Goal: Use online tool/utility: Utilize a website feature to perform a specific function

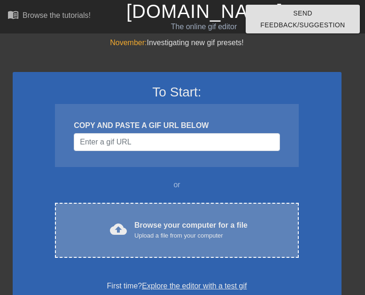
click at [165, 223] on div "Browse your computer for a file Upload a file from your computer" at bounding box center [190, 230] width 113 height 21
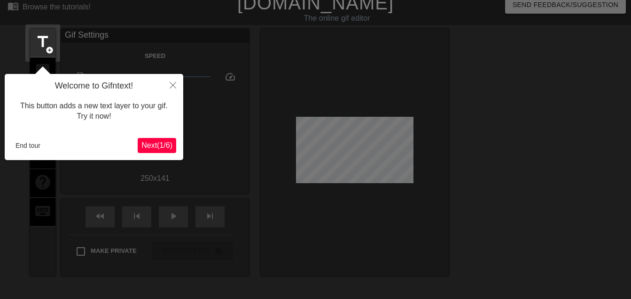
scroll to position [23, 0]
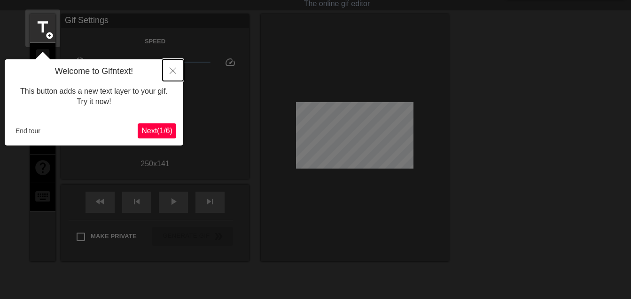
click at [175, 72] on icon "Close" at bounding box center [173, 70] width 7 height 7
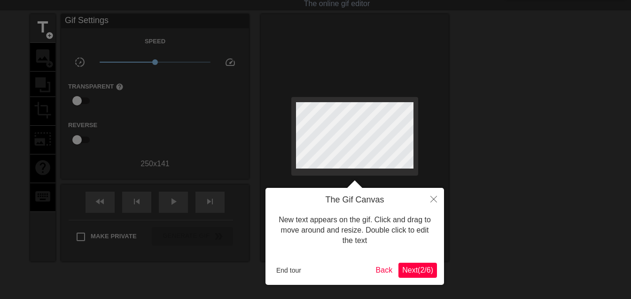
scroll to position [0, 0]
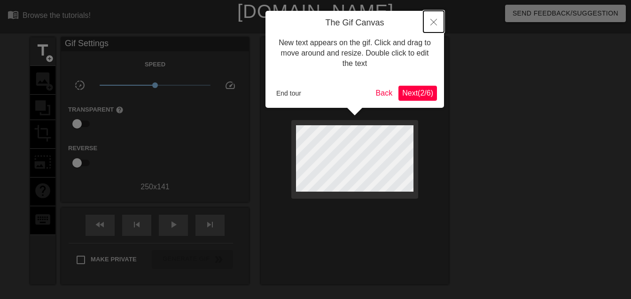
click at [365, 22] on icon "Close" at bounding box center [434, 22] width 7 height 7
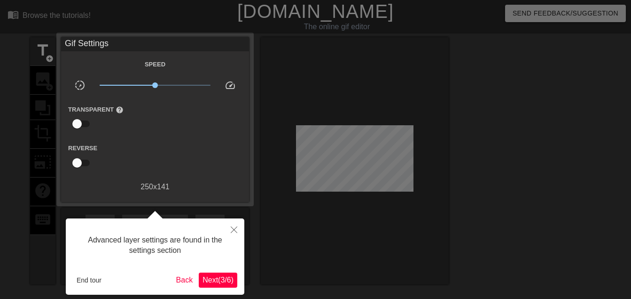
scroll to position [23, 0]
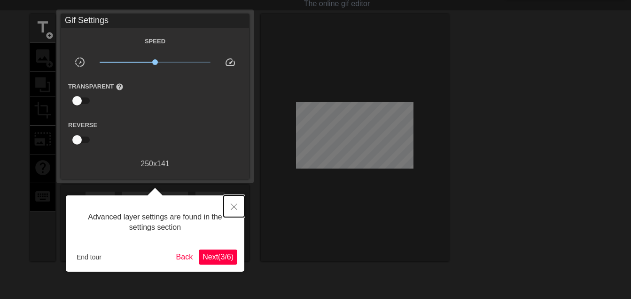
click at [238, 208] on button "Close" at bounding box center [234, 206] width 21 height 22
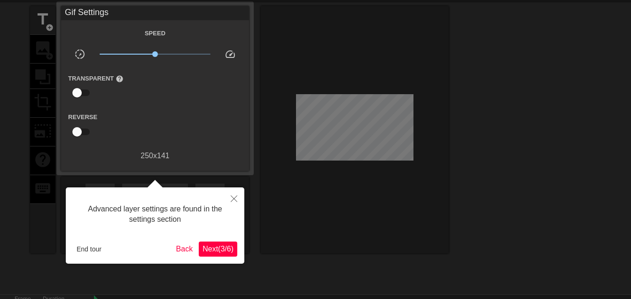
scroll to position [8, 0]
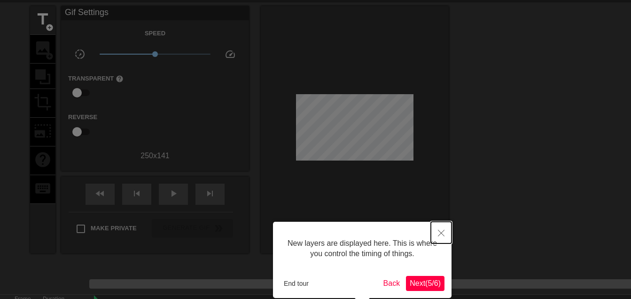
click at [365, 230] on icon "Close" at bounding box center [441, 232] width 7 height 7
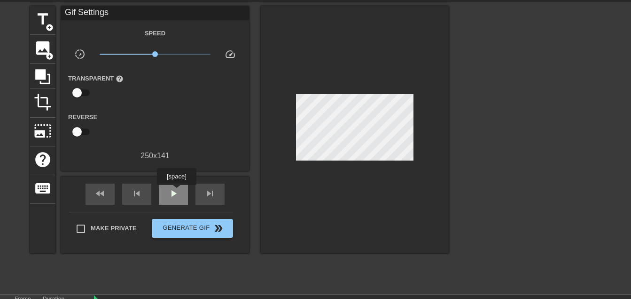
click at [176, 191] on span "play_arrow" at bounding box center [173, 193] width 11 height 11
click at [45, 105] on span "crop" at bounding box center [43, 102] width 18 height 18
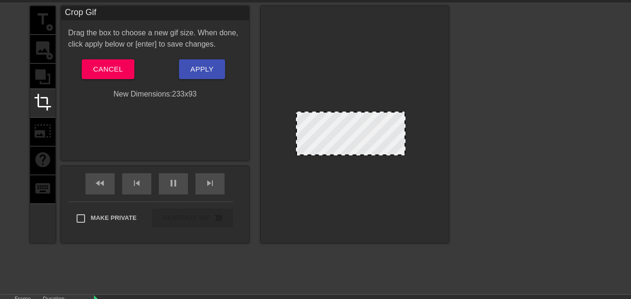
drag, startPoint x: 409, startPoint y: 92, endPoint x: 401, endPoint y: 114, distance: 23.9
drag, startPoint x: 395, startPoint y: 154, endPoint x: 394, endPoint y: 147, distance: 7.6
click at [365, 147] on div at bounding box center [351, 146] width 108 height 5
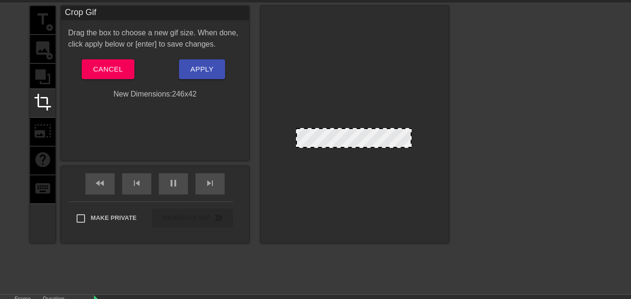
drag, startPoint x: 402, startPoint y: 113, endPoint x: 408, endPoint y: 129, distance: 17.6
drag, startPoint x: 407, startPoint y: 129, endPoint x: 407, endPoint y: 125, distance: 4.7
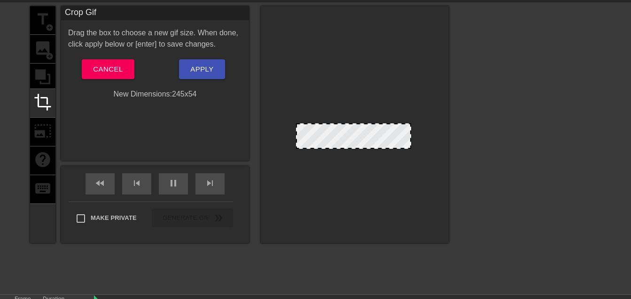
click at [365, 149] on div at bounding box center [353, 147] width 113 height 5
drag, startPoint x: 411, startPoint y: 138, endPoint x: 427, endPoint y: 138, distance: 16.5
click at [365, 138] on div at bounding box center [355, 124] width 188 height 236
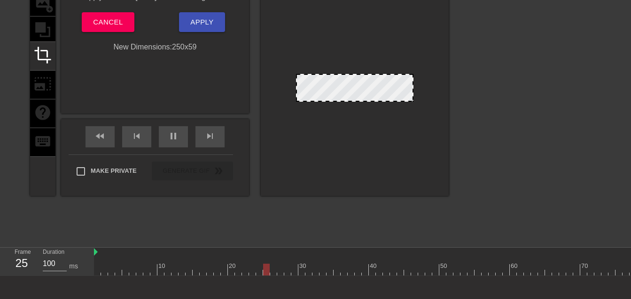
scroll to position [125, 0]
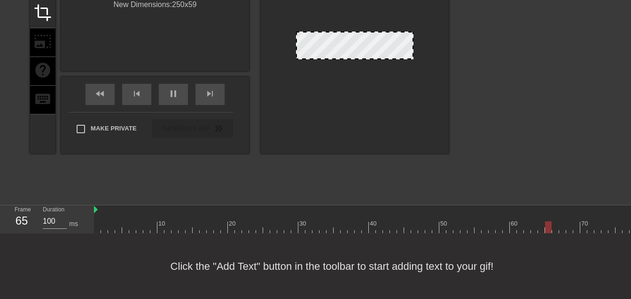
click at [93, 206] on div "Frame 65 Duration 100 ms" at bounding box center [47, 219] width 94 height 28
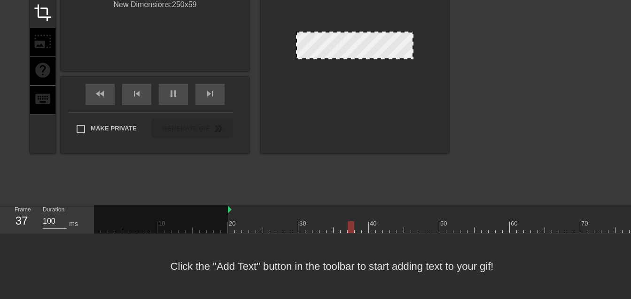
drag, startPoint x: 95, startPoint y: 205, endPoint x: 231, endPoint y: 224, distance: 136.8
click at [231, 224] on div "10 20 30 40 50 60 70 80 90 100 110 120" at bounding box center [520, 219] width 853 height 28
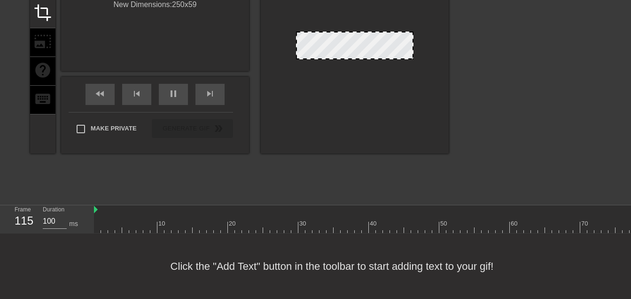
drag, startPoint x: 228, startPoint y: 203, endPoint x: 93, endPoint y: 207, distance: 135.0
click at [93, 207] on div "Frame 115 Duration 100 ms 10 20 30 40 50 60 70 80 90 100 110 120" at bounding box center [315, 219] width 631 height 28
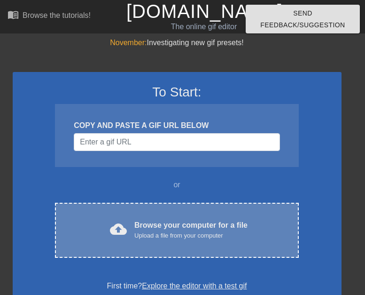
click at [175, 226] on div "Browse your computer for a file Upload a file from your computer" at bounding box center [190, 230] width 113 height 21
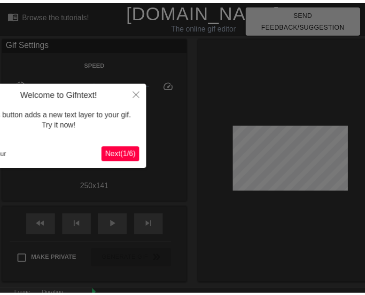
scroll to position [23, 0]
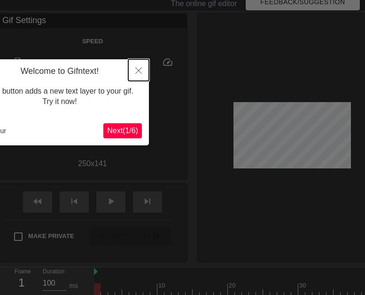
click at [138, 68] on icon "Close" at bounding box center [138, 70] width 7 height 7
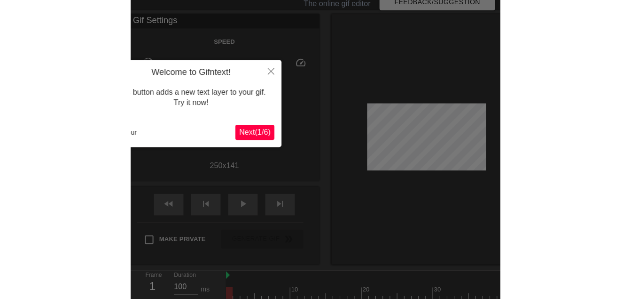
scroll to position [0, 0]
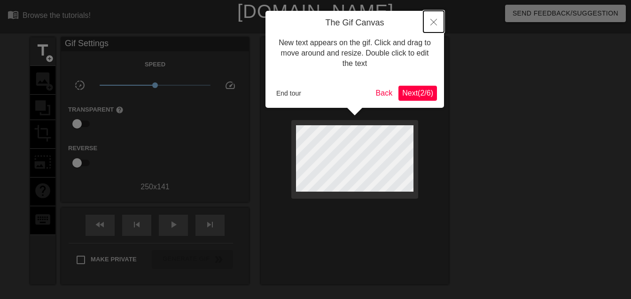
click at [441, 22] on button "Close" at bounding box center [434, 22] width 21 height 22
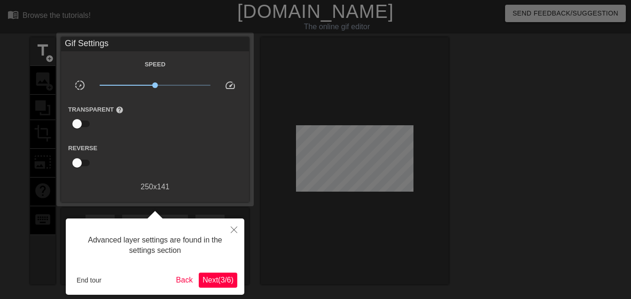
scroll to position [23, 0]
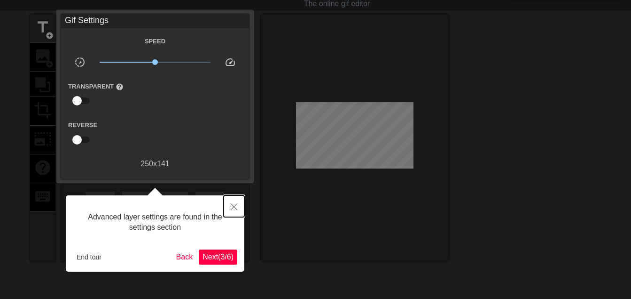
click at [237, 204] on icon "Close" at bounding box center [234, 206] width 7 height 7
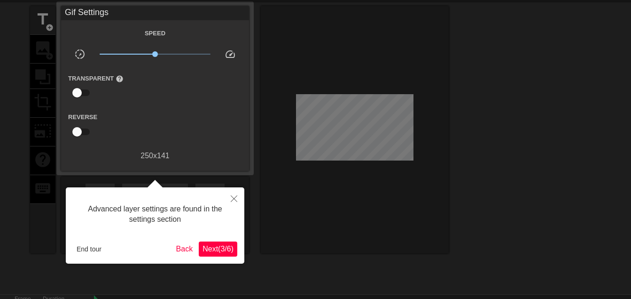
scroll to position [8, 0]
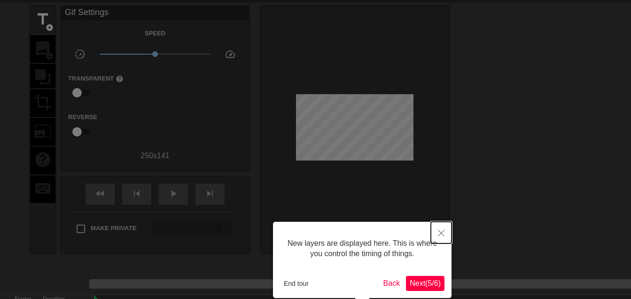
click at [442, 231] on icon "Close" at bounding box center [441, 232] width 7 height 7
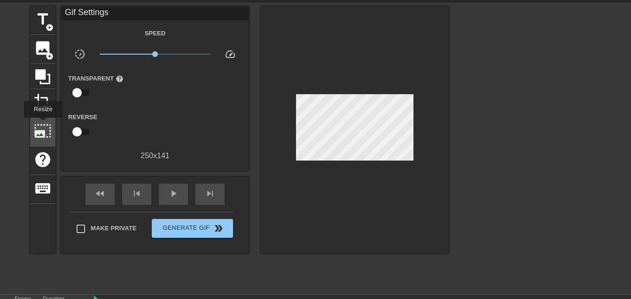
click at [42, 124] on span "photo_size_select_large" at bounding box center [43, 131] width 18 height 18
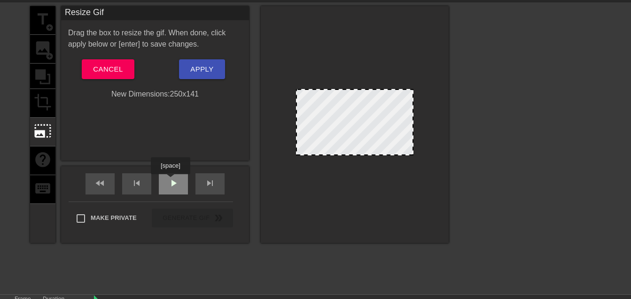
click at [170, 181] on span "play_arrow" at bounding box center [173, 182] width 11 height 11
drag, startPoint x: 405, startPoint y: 89, endPoint x: 400, endPoint y: 100, distance: 12.2
click at [400, 100] on div at bounding box center [355, 122] width 118 height 66
drag, startPoint x: 345, startPoint y: 153, endPoint x: 349, endPoint y: 176, distance: 23.0
click at [349, 176] on div at bounding box center [355, 124] width 188 height 236
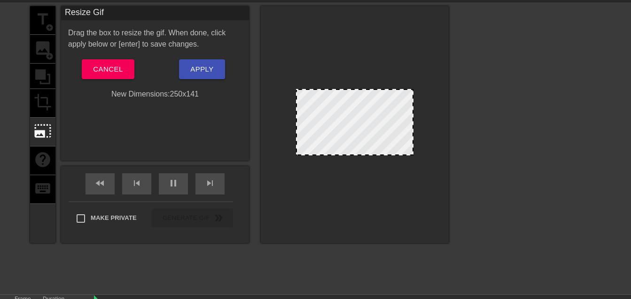
click at [43, 102] on div "title add_circle image add_circle crop photo_size_select_large help keyboard" at bounding box center [42, 124] width 25 height 236
click at [41, 77] on div "title add_circle image add_circle crop photo_size_select_large help keyboard" at bounding box center [42, 124] width 25 height 236
click at [46, 127] on span "photo_size_select_large" at bounding box center [43, 131] width 18 height 18
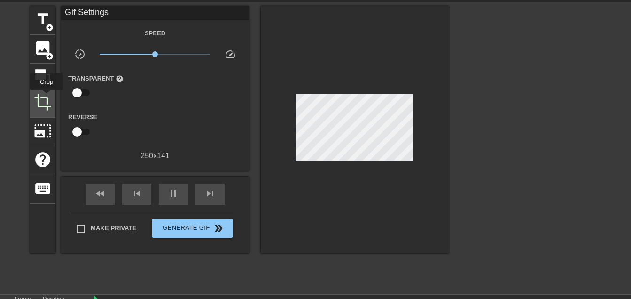
click at [47, 97] on span "crop" at bounding box center [43, 102] width 18 height 18
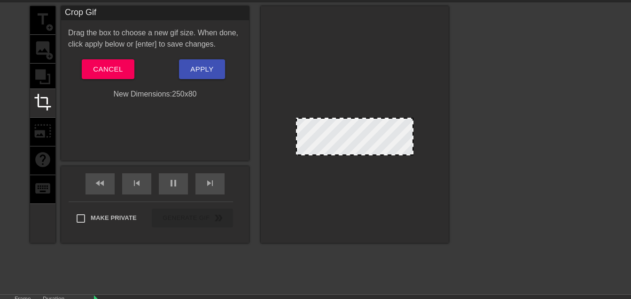
drag, startPoint x: 356, startPoint y: 90, endPoint x: 351, endPoint y: 119, distance: 29.2
drag, startPoint x: 348, startPoint y: 155, endPoint x: 348, endPoint y: 146, distance: 8.5
click at [348, 146] on div at bounding box center [355, 145] width 116 height 5
click at [355, 149] on div at bounding box center [355, 147] width 116 height 5
drag, startPoint x: 299, startPoint y: 134, endPoint x: 307, endPoint y: 138, distance: 9.9
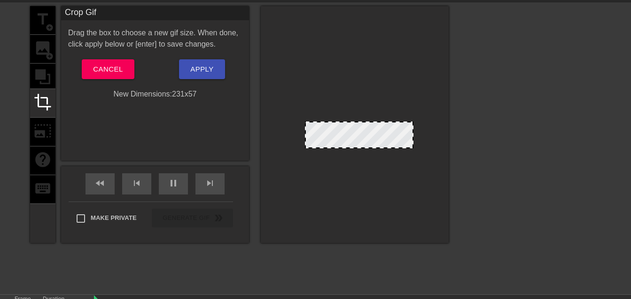
click at [381, 120] on div at bounding box center [359, 122] width 107 height 5
drag, startPoint x: 411, startPoint y: 136, endPoint x: 404, endPoint y: 134, distance: 6.8
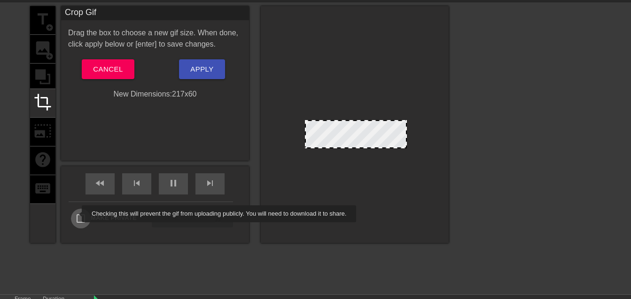
click at [76, 213] on input "Make Private" at bounding box center [81, 218] width 20 height 20
checkbox input "true"
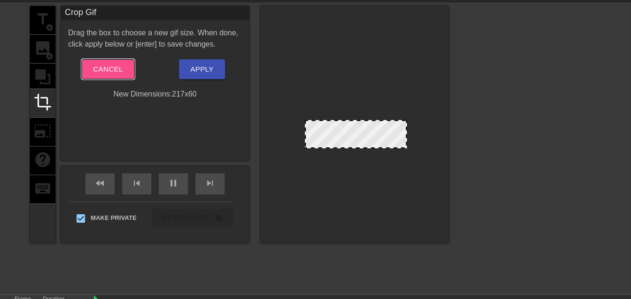
click at [116, 68] on span "Cancel" at bounding box center [108, 69] width 30 height 12
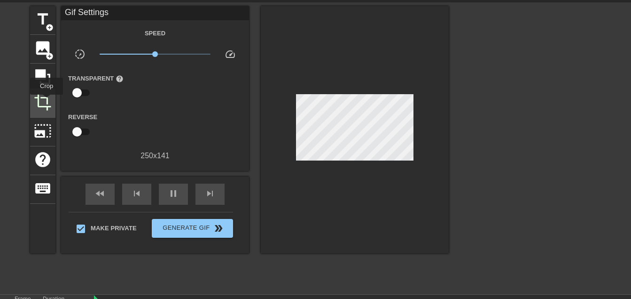
click at [47, 101] on span "crop" at bounding box center [43, 102] width 18 height 18
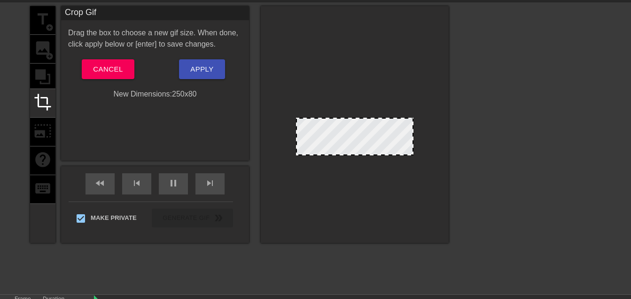
drag, startPoint x: 356, startPoint y: 89, endPoint x: 361, endPoint y: 118, distance: 29.1
click at [361, 118] on div at bounding box center [355, 118] width 116 height 5
drag, startPoint x: 362, startPoint y: 153, endPoint x: 360, endPoint y: 146, distance: 7.9
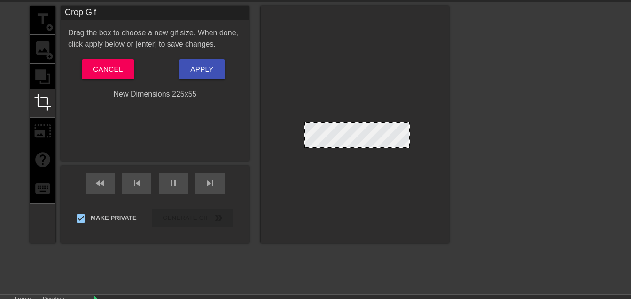
drag, startPoint x: 299, startPoint y: 134, endPoint x: 307, endPoint y: 135, distance: 8.0
click at [406, 135] on div at bounding box center [405, 135] width 5 height 24
click at [197, 68] on span "Apply" at bounding box center [201, 69] width 23 height 12
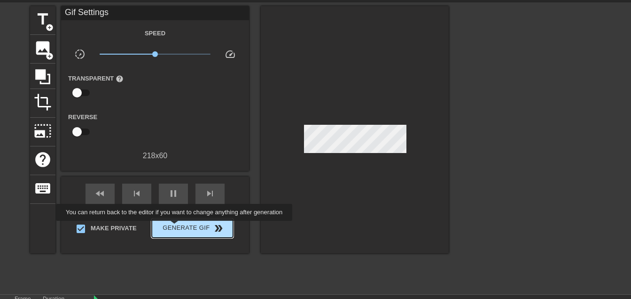
click at [175, 227] on span "Generate Gif double_arrow" at bounding box center [193, 227] width 74 height 11
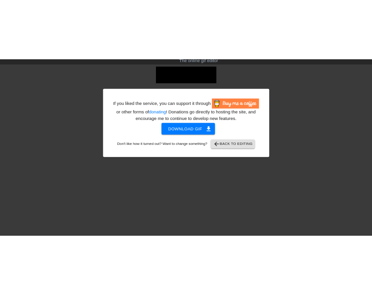
scroll to position [0, 0]
